Goal: Transaction & Acquisition: Purchase product/service

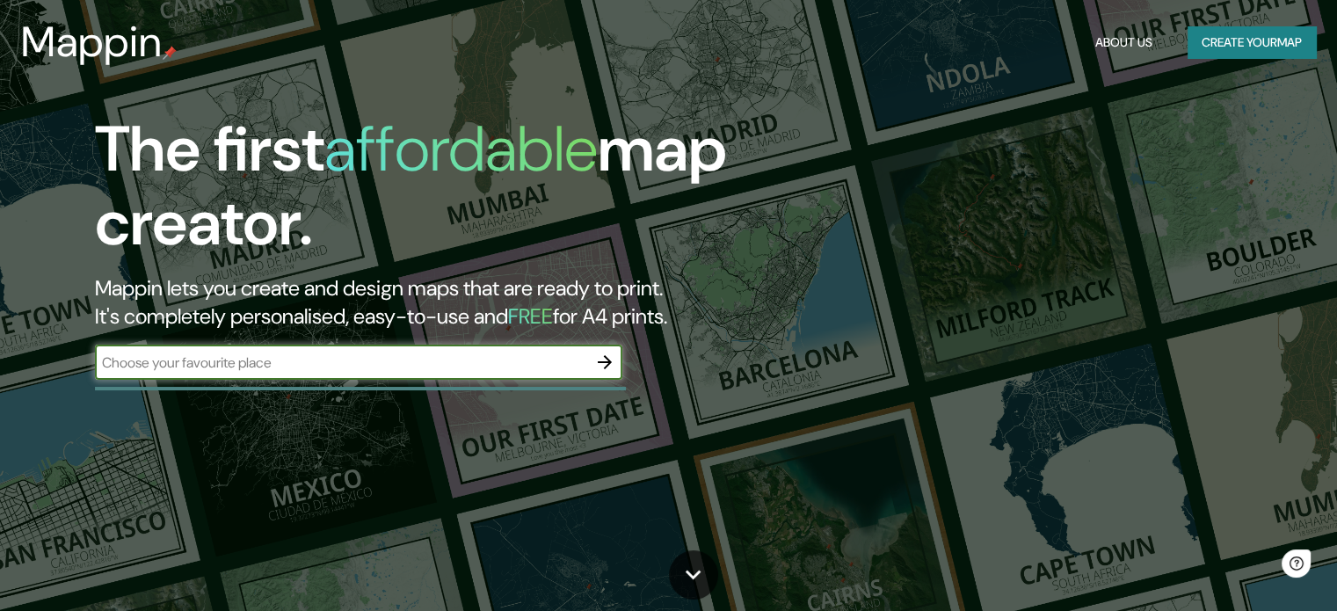
click at [325, 359] on input "text" at bounding box center [341, 362] width 492 height 20
type input "lanzarote"
click at [606, 367] on icon "button" at bounding box center [605, 362] width 14 height 14
click at [442, 360] on input "text" at bounding box center [341, 362] width 492 height 20
type input "lanzarote"
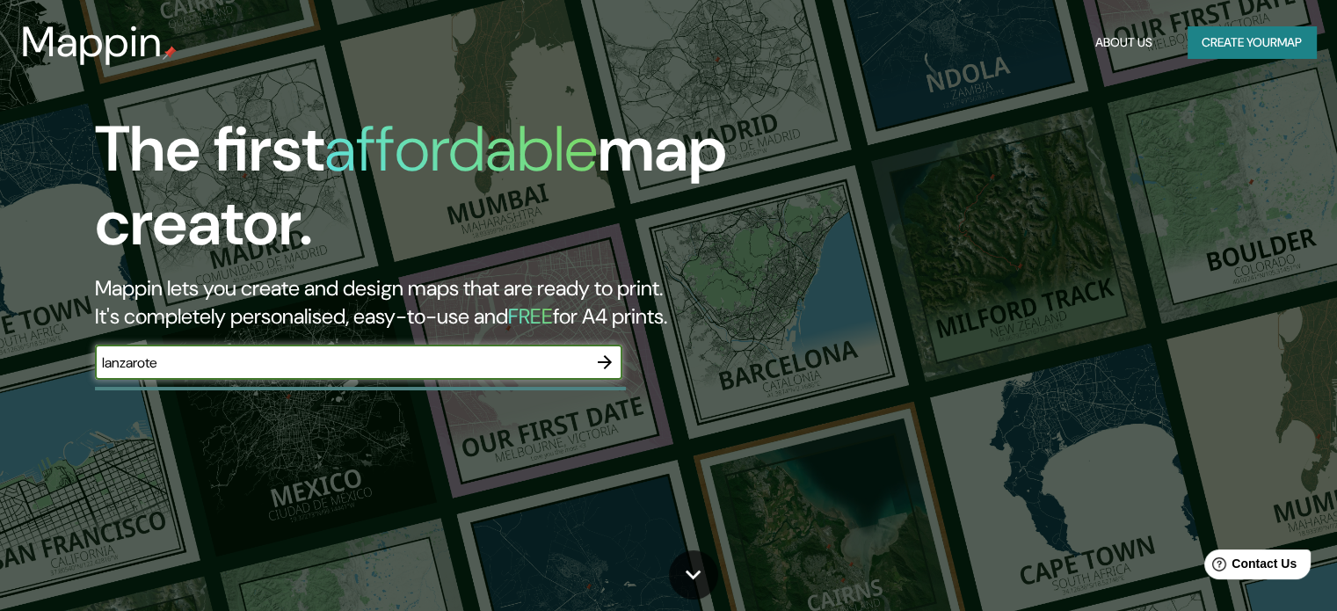
click at [607, 363] on icon "button" at bounding box center [604, 362] width 21 height 21
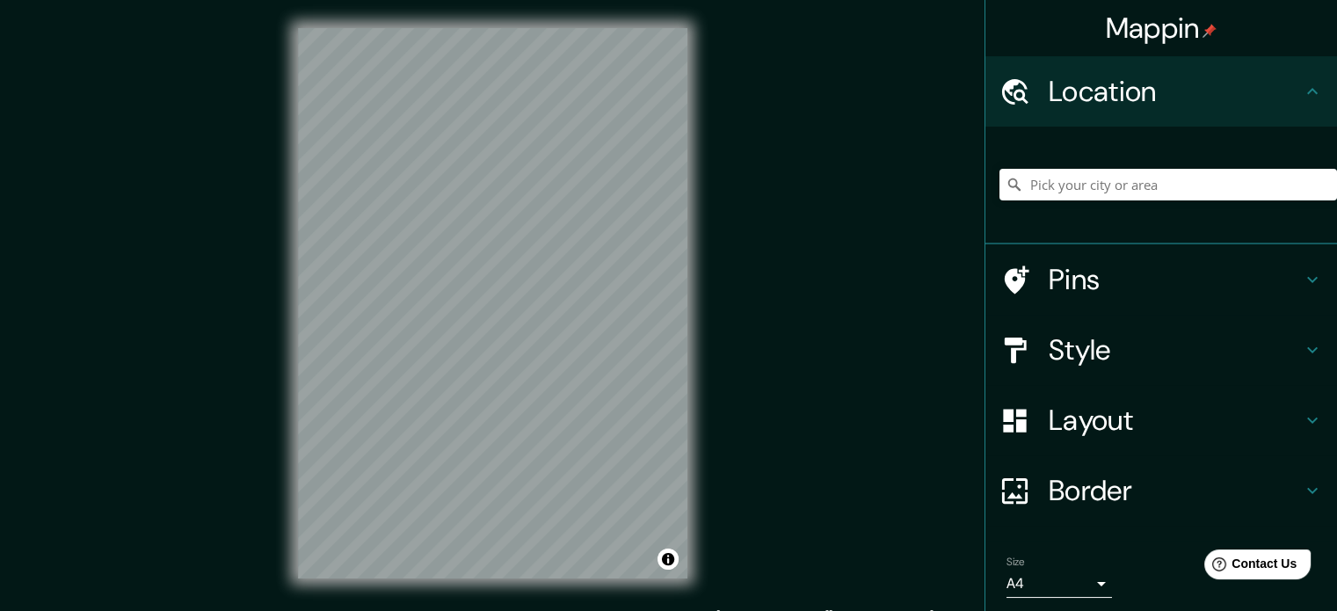
click at [1104, 351] on h4 "Style" at bounding box center [1174, 349] width 253 height 35
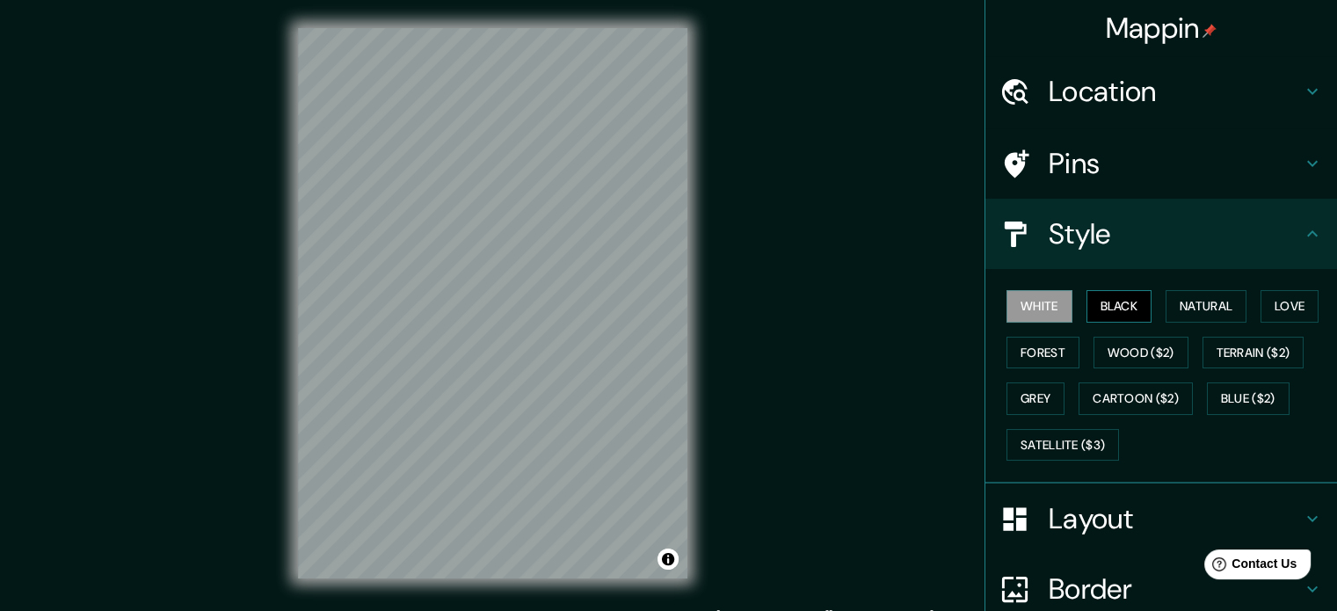
click at [1095, 304] on button "Black" at bounding box center [1119, 306] width 66 height 33
click at [1171, 304] on button "Natural" at bounding box center [1205, 306] width 81 height 33
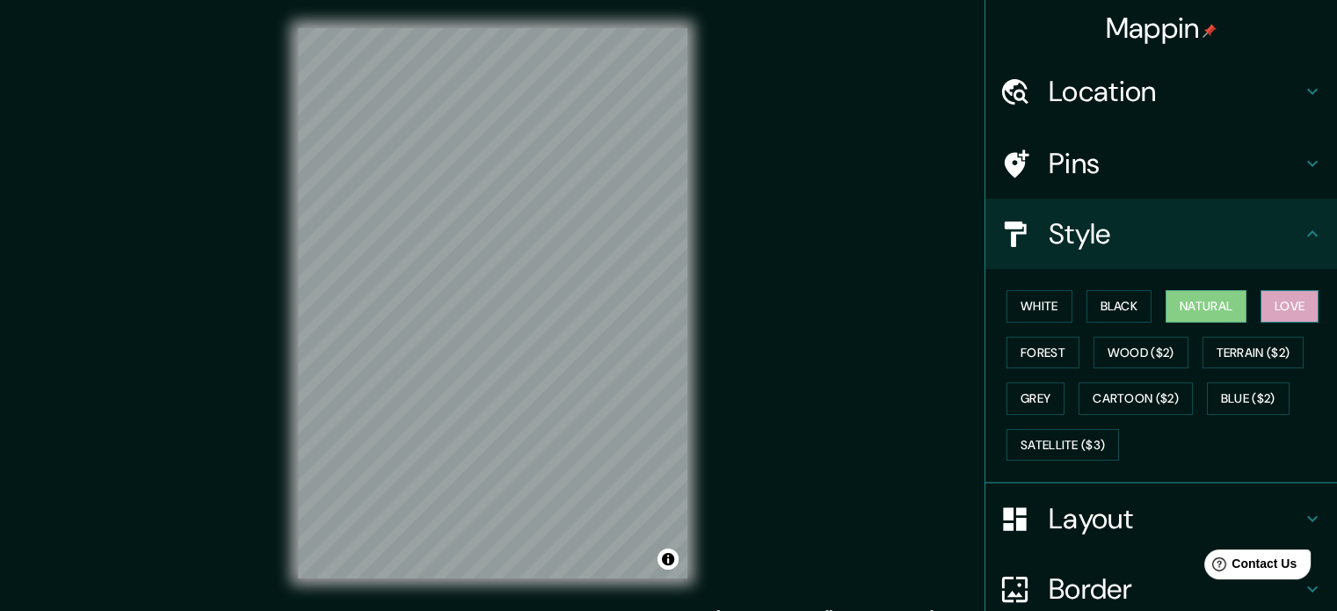
click at [1271, 311] on button "Love" at bounding box center [1289, 306] width 58 height 33
click at [1270, 345] on button "Terrain ($2)" at bounding box center [1253, 353] width 102 height 33
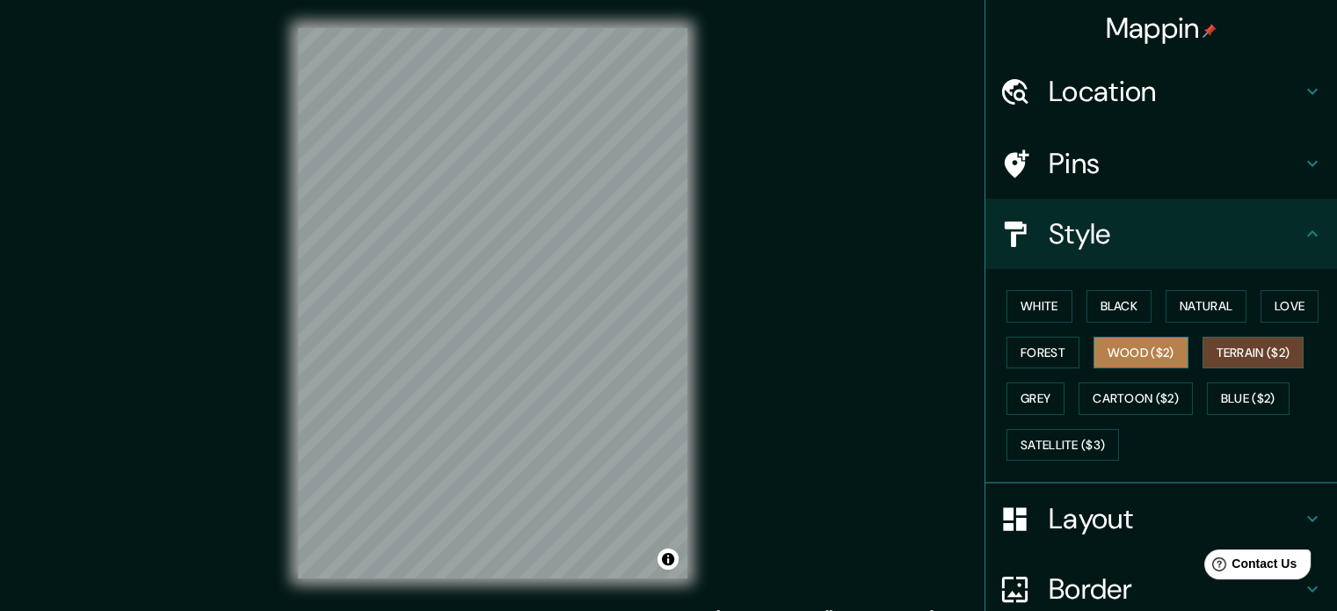
click at [1171, 351] on button "Wood ($2)" at bounding box center [1140, 353] width 95 height 33
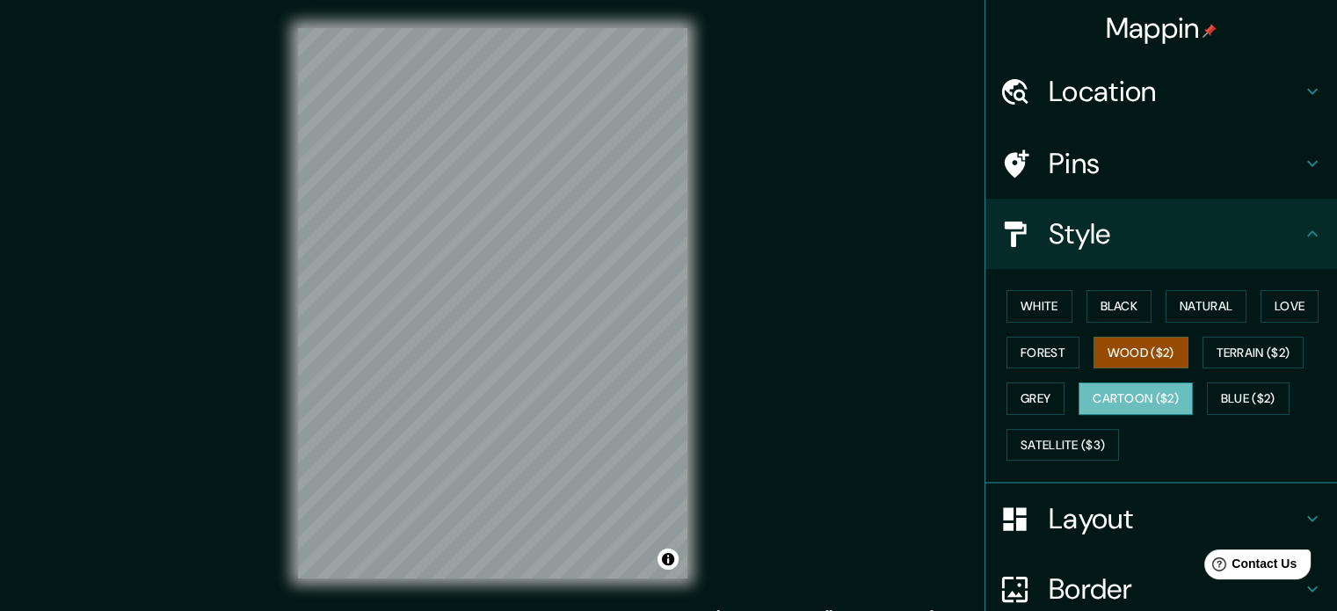
click at [1107, 400] on button "Cartoon ($2)" at bounding box center [1135, 398] width 114 height 33
click at [1048, 402] on button "Grey" at bounding box center [1035, 398] width 58 height 33
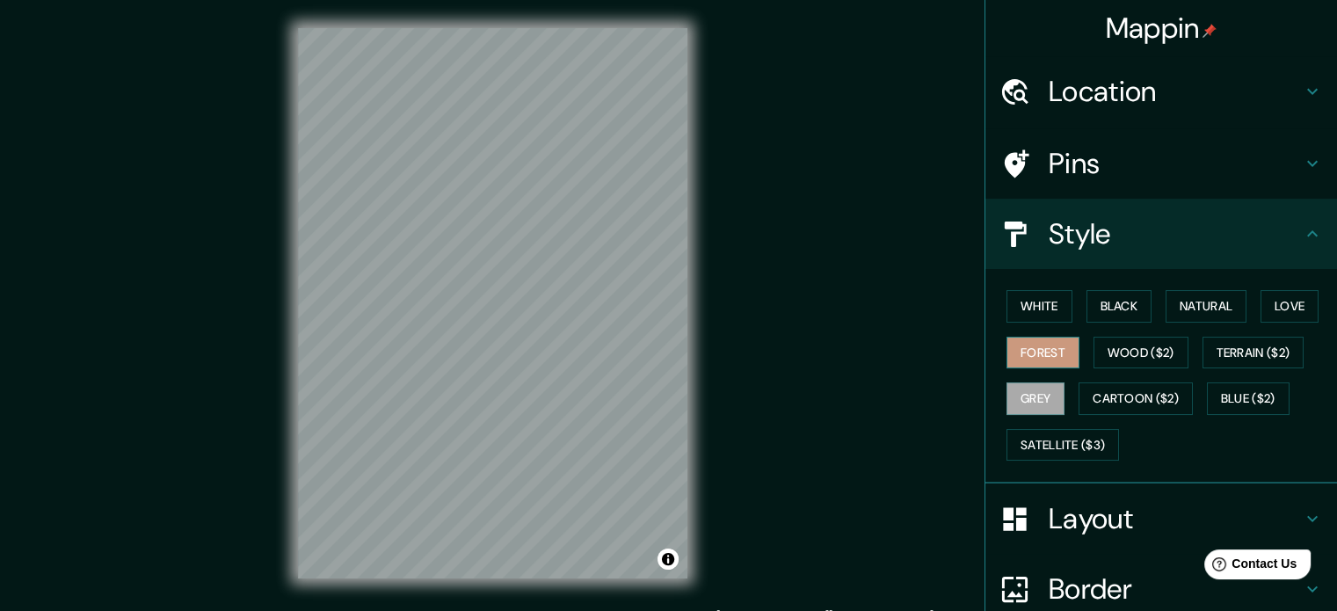
click at [1035, 355] on button "Forest" at bounding box center [1042, 353] width 73 height 33
click at [1029, 316] on button "White" at bounding box center [1039, 306] width 66 height 33
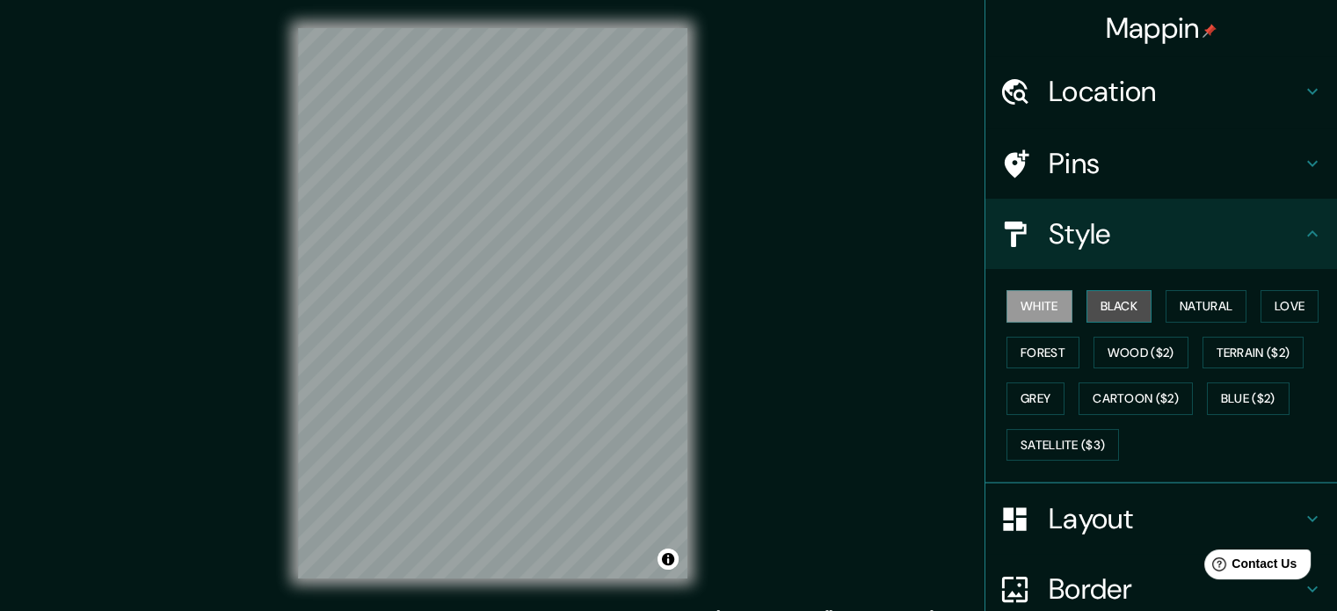
click at [1086, 308] on button "Black" at bounding box center [1119, 306] width 66 height 33
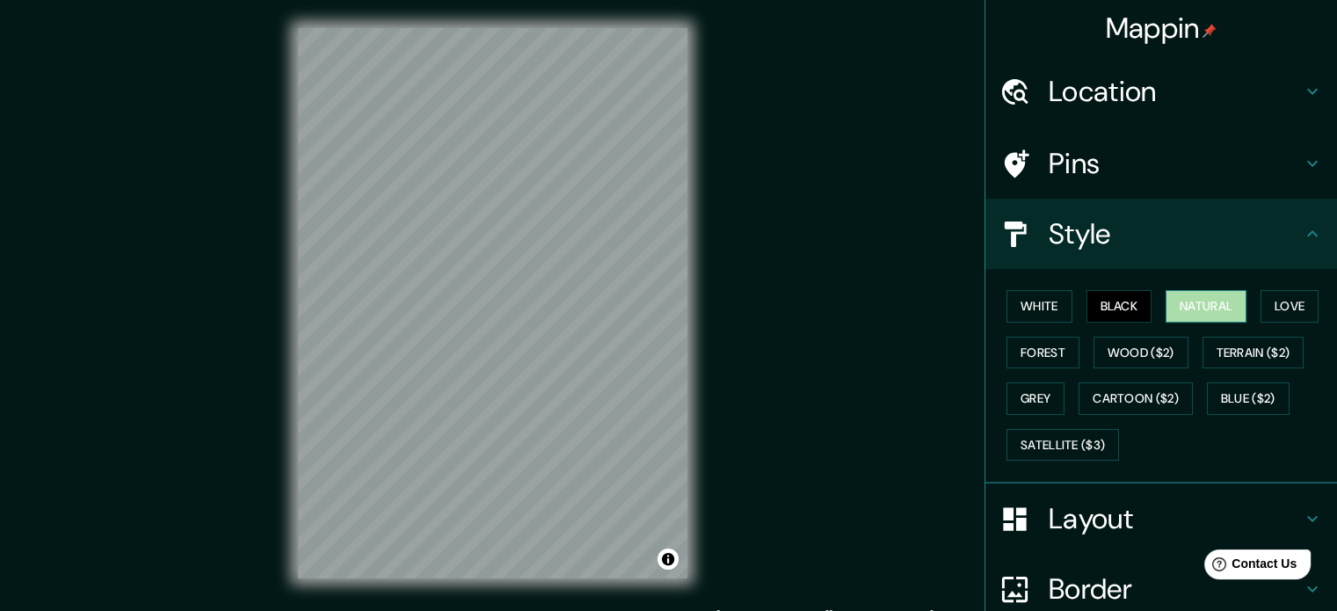
click at [1208, 301] on button "Natural" at bounding box center [1205, 306] width 81 height 33
click at [1287, 291] on button "Love" at bounding box center [1289, 306] width 58 height 33
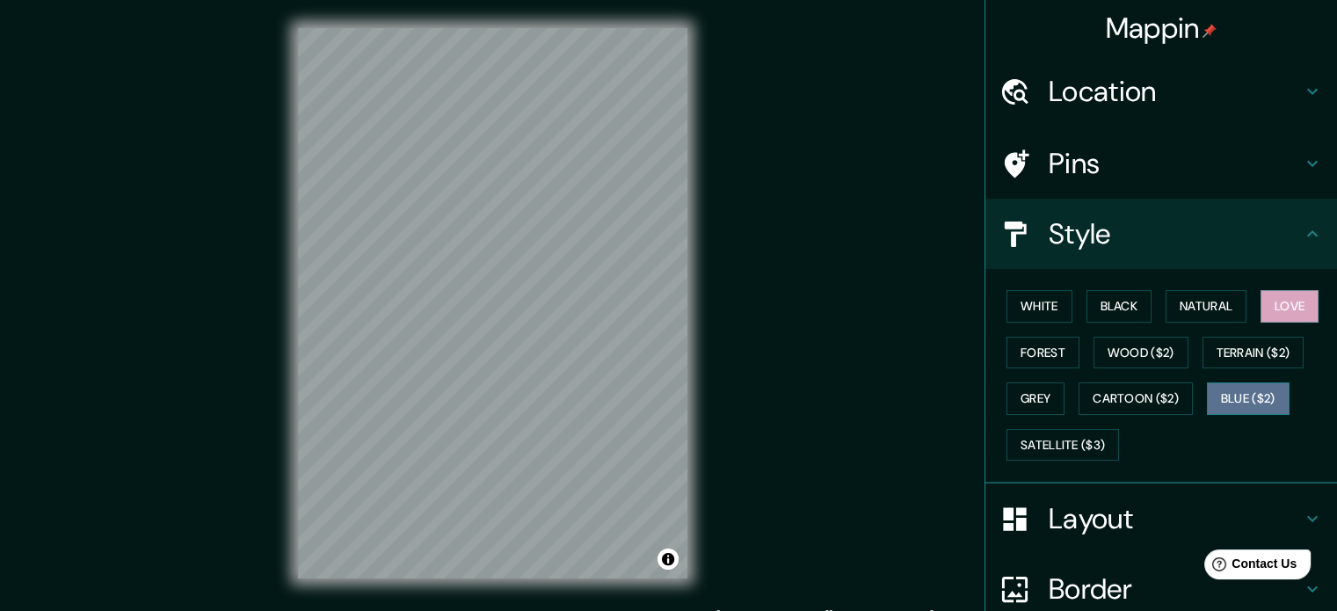
click at [1251, 398] on button "Blue ($2)" at bounding box center [1248, 398] width 83 height 33
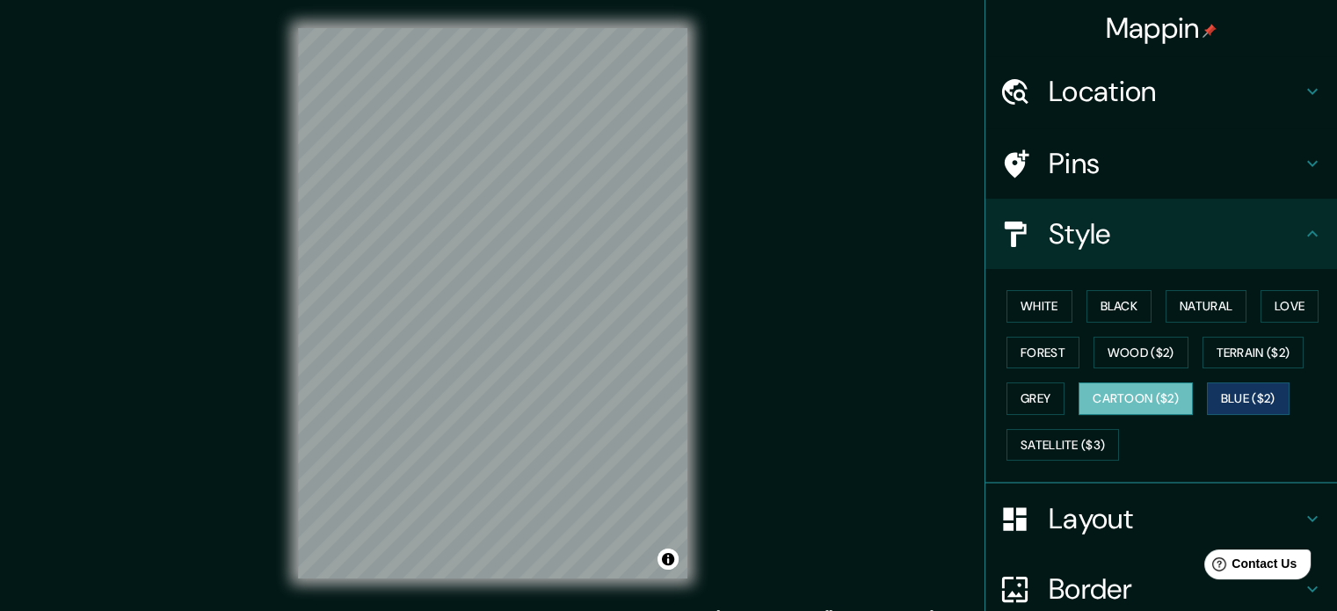
click at [1151, 405] on button "Cartoon ($2)" at bounding box center [1135, 398] width 114 height 33
click at [1088, 433] on button "Satellite ($3)" at bounding box center [1062, 445] width 112 height 33
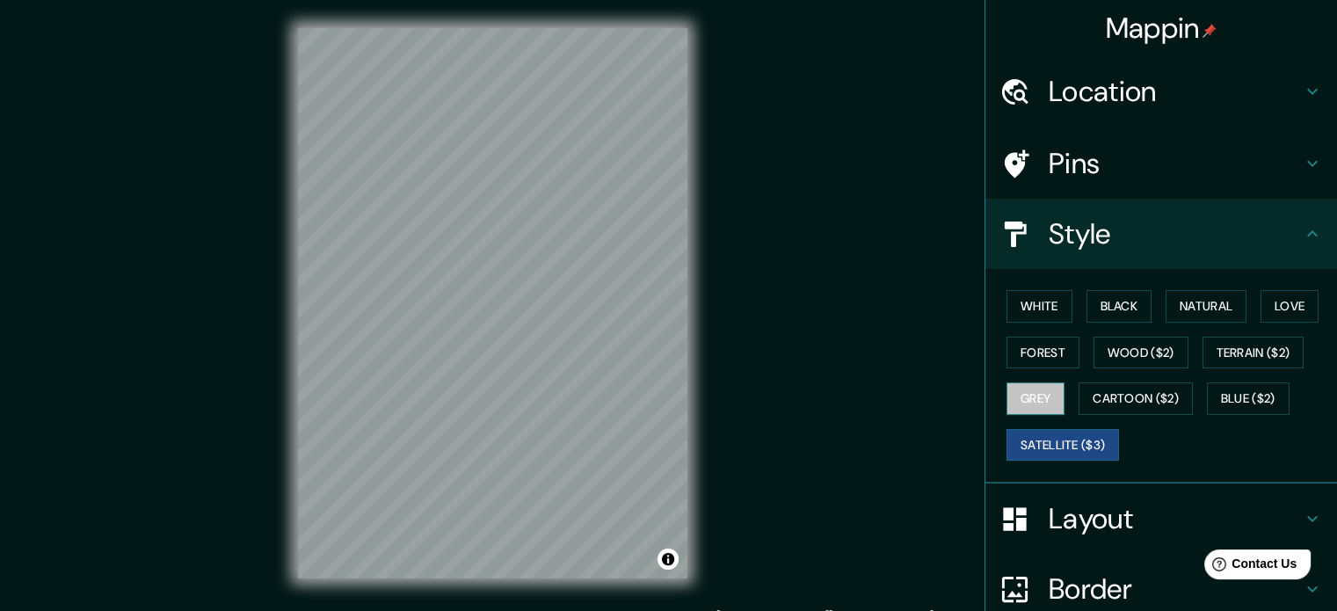
click at [1030, 403] on button "Grey" at bounding box center [1035, 398] width 58 height 33
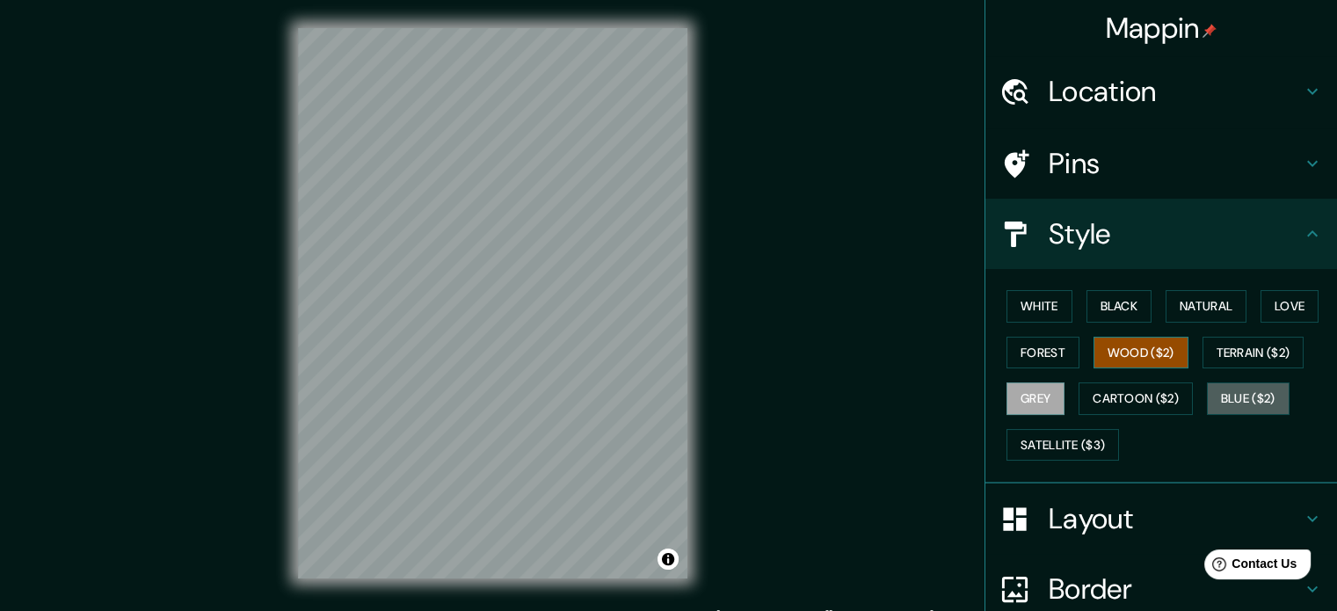
drag, startPoint x: 1228, startPoint y: 393, endPoint x: 1157, endPoint y: 366, distance: 76.2
click at [1225, 392] on button "Blue ($2)" at bounding box center [1248, 398] width 83 height 33
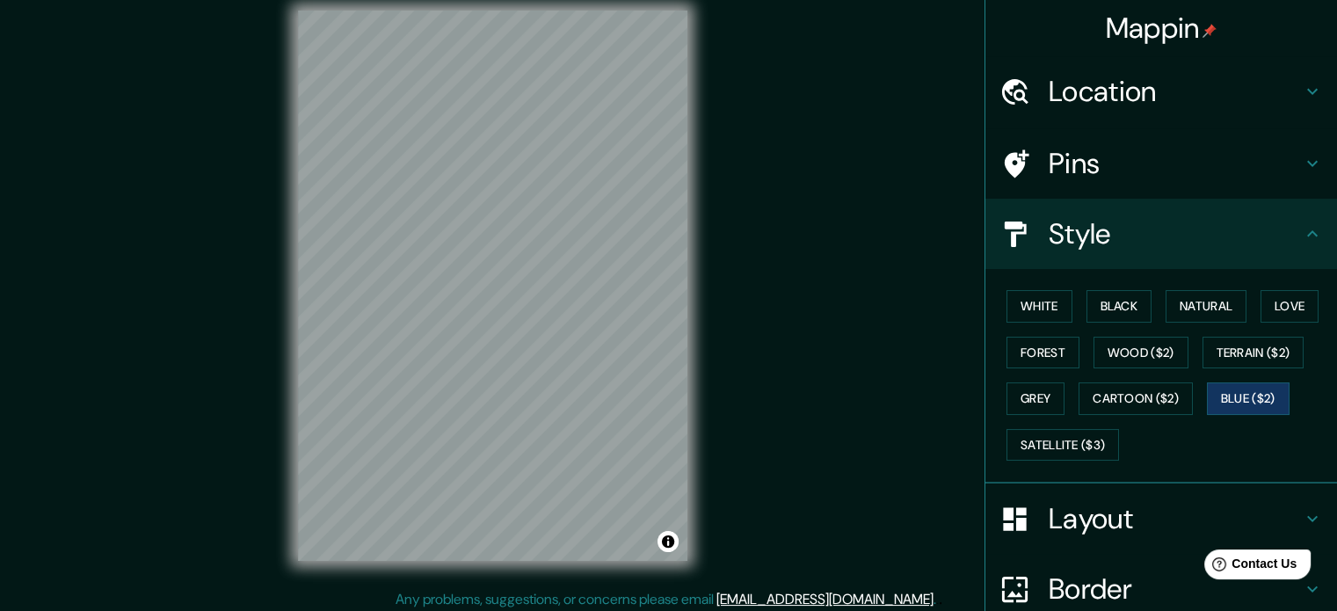
scroll to position [23, 0]
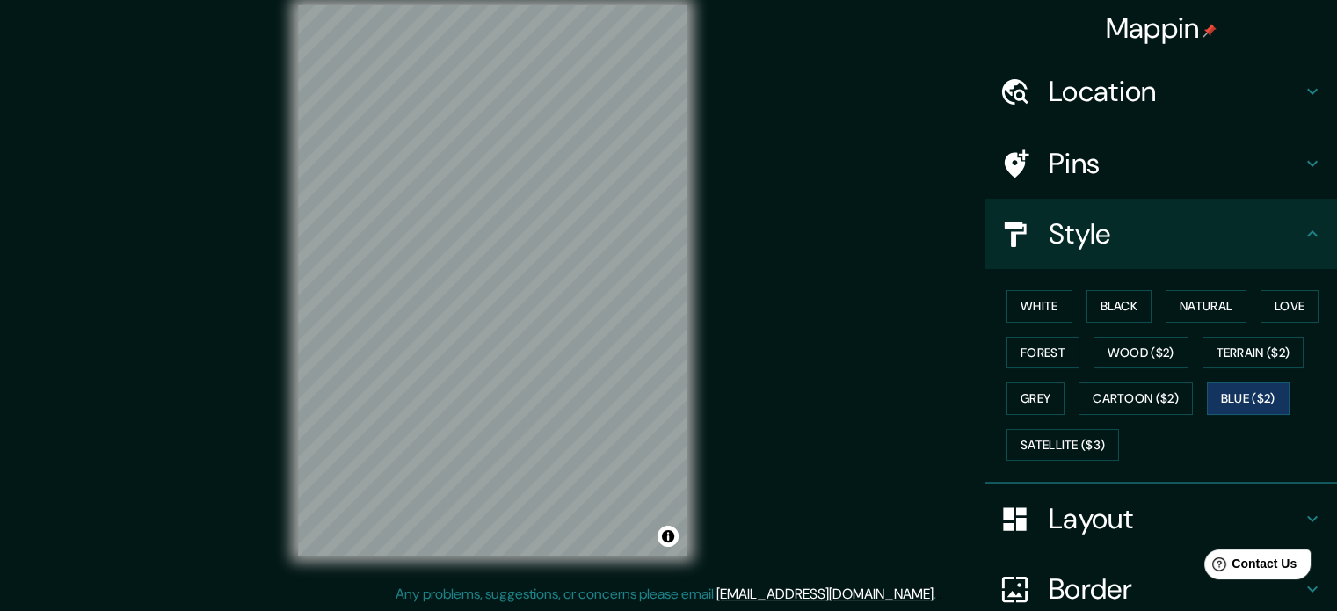
click at [742, 375] on div "Mappin Location Pins Style White Black Natural Love Forest Wood ($2) Terrain ($…" at bounding box center [668, 294] width 1337 height 635
click at [186, 368] on div "Mappin Location Pins Style White Black Natural Love Forest Wood ($2) Terrain ($…" at bounding box center [668, 294] width 1337 height 635
click at [810, 76] on div "Mappin Location Pins Style White Black Natural Love Forest Wood ($2) Terrain ($…" at bounding box center [668, 294] width 1337 height 635
click at [249, 283] on div "Mappin Location Pins Style White Black Natural Love Forest Wood ($2) Terrain ($…" at bounding box center [668, 294] width 1337 height 635
click at [1126, 399] on button "Cartoon ($2)" at bounding box center [1135, 398] width 114 height 33
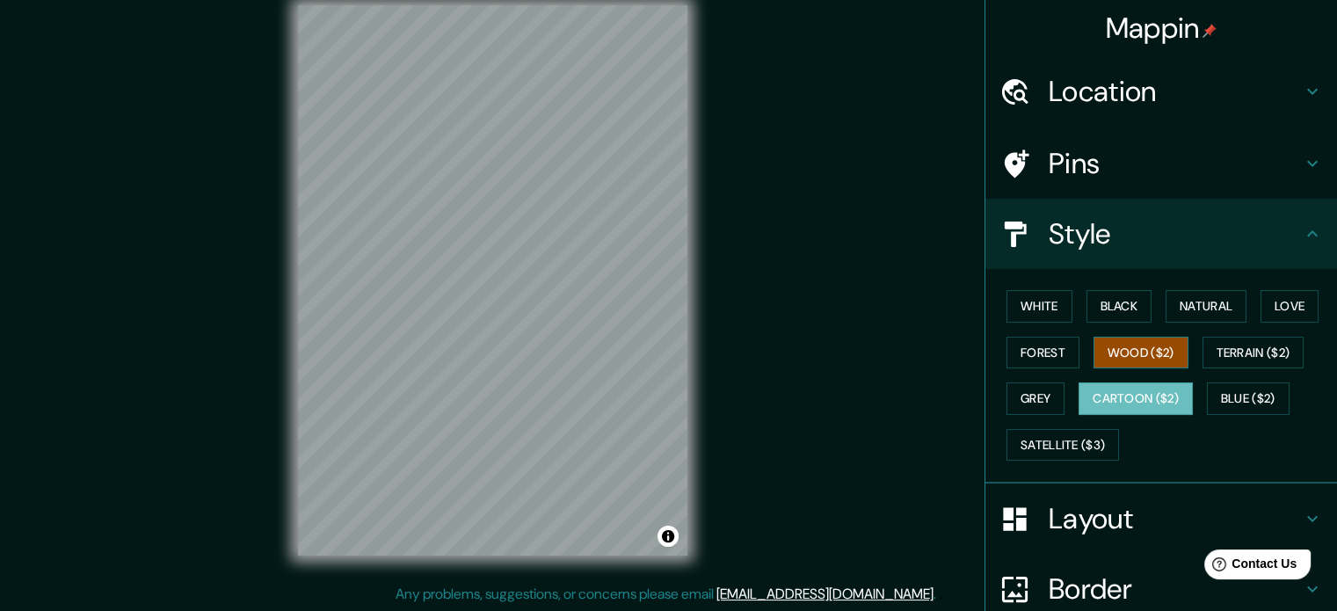
click at [1105, 352] on button "Wood ($2)" at bounding box center [1140, 353] width 95 height 33
click at [1009, 359] on button "Forest" at bounding box center [1042, 353] width 73 height 33
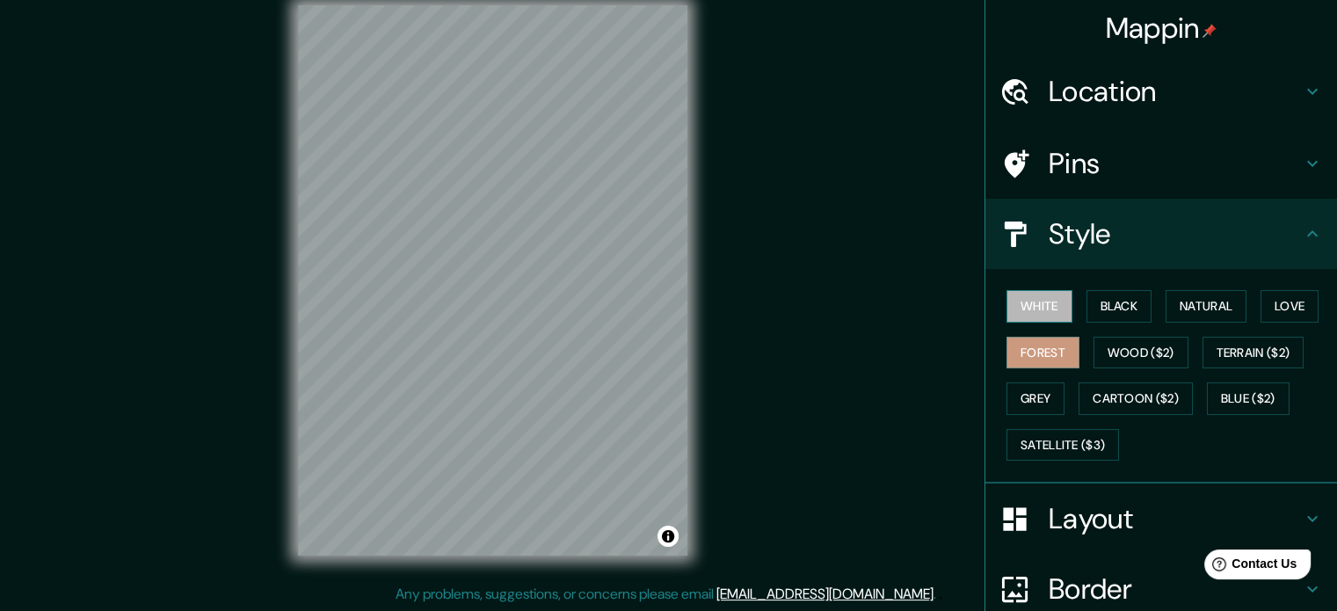
click at [1012, 308] on button "White" at bounding box center [1039, 306] width 66 height 33
click at [1118, 110] on div "Location" at bounding box center [1161, 91] width 352 height 70
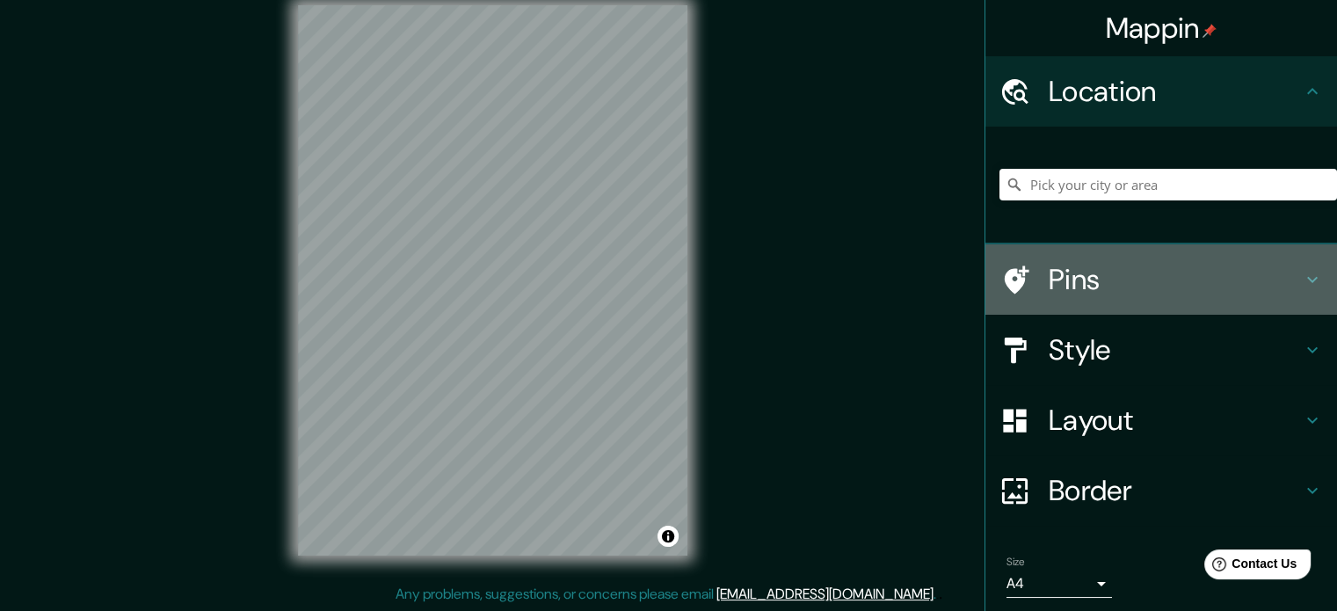
drag, startPoint x: 1107, startPoint y: 256, endPoint x: 1107, endPoint y: 280, distance: 24.6
click at [1107, 262] on div "Pins" at bounding box center [1161, 279] width 352 height 70
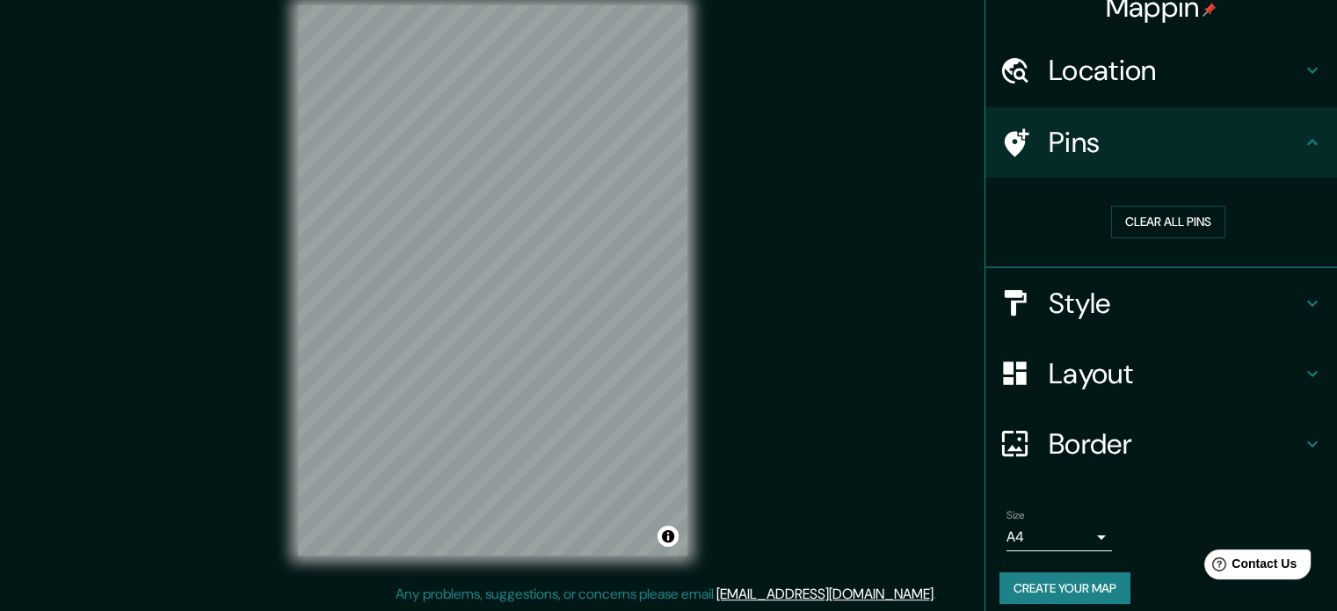
scroll to position [33, 0]
